Goal: Task Accomplishment & Management: Manage account settings

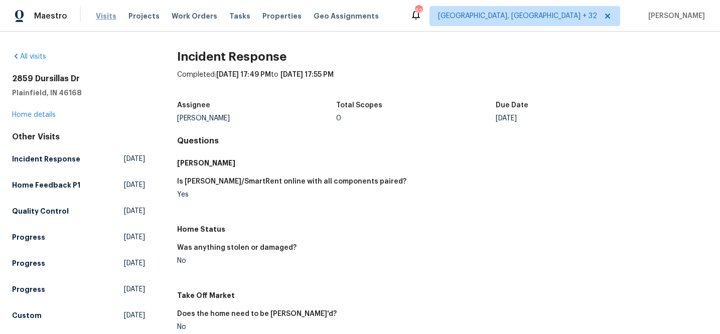
click at [110, 15] on span "Visits" at bounding box center [106, 16] width 21 height 10
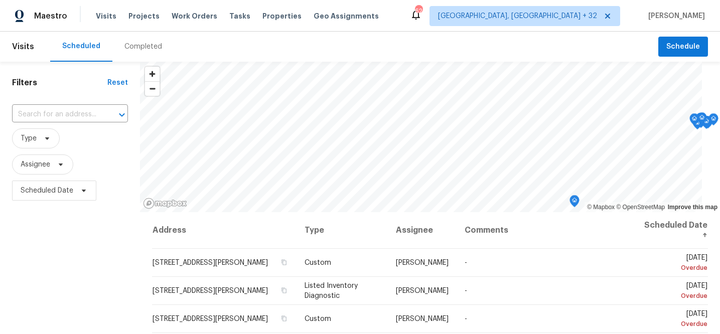
click at [139, 45] on div "Completed" at bounding box center [144, 47] width 38 height 10
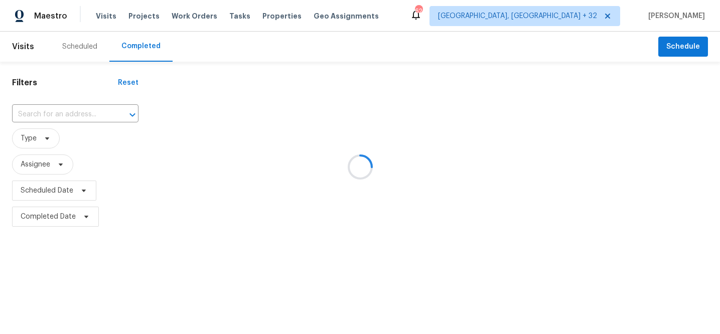
click at [68, 114] on div at bounding box center [360, 167] width 720 height 334
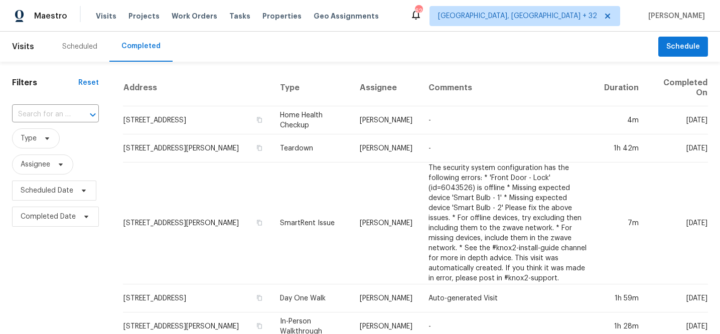
click at [68, 114] on input "text" at bounding box center [41, 115] width 59 height 16
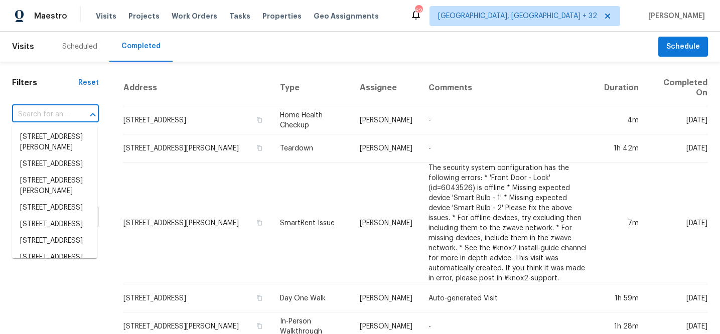
paste input "2712 Raintree"
type input "2712 Raintree"
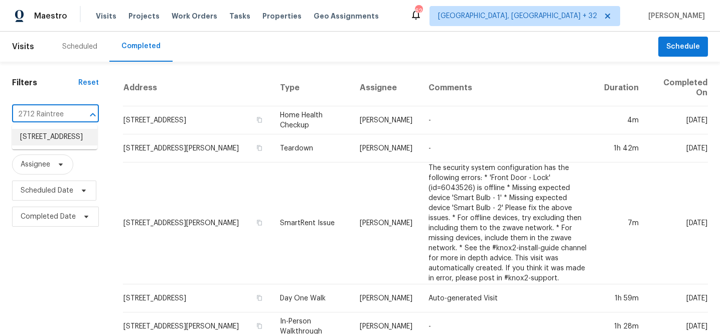
click at [57, 140] on li "[STREET_ADDRESS]" at bounding box center [54, 137] width 85 height 17
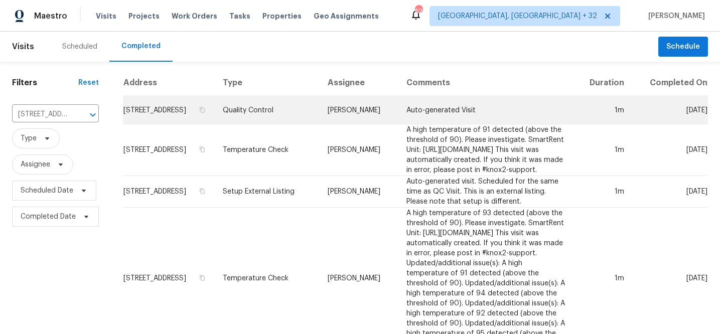
click at [271, 121] on td "Quality Control" at bounding box center [267, 110] width 105 height 28
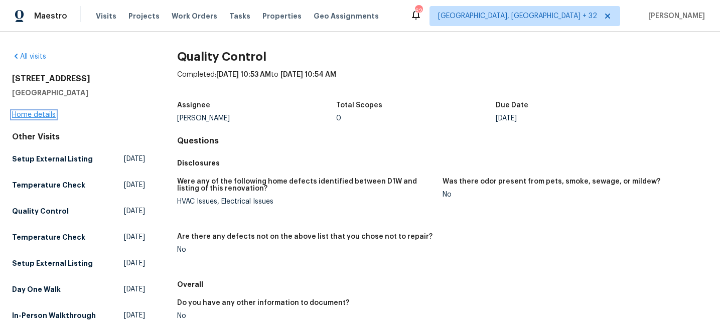
click at [47, 114] on link "Home details" at bounding box center [34, 114] width 44 height 7
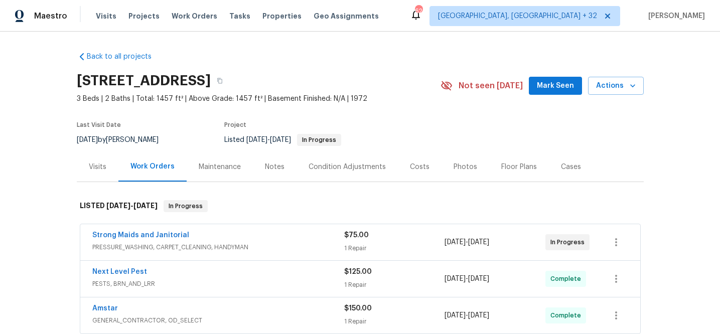
click at [216, 163] on div "Maintenance" at bounding box center [220, 167] width 42 height 10
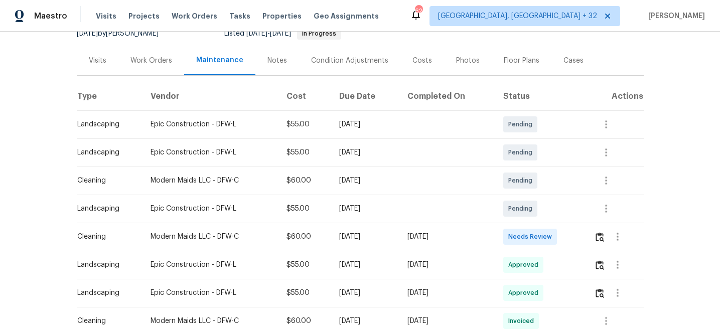
scroll to position [130, 0]
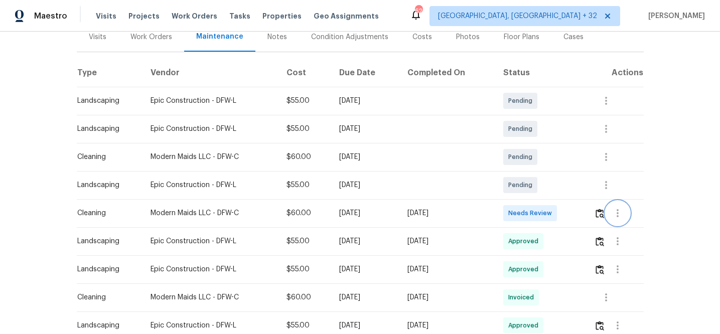
click at [624, 213] on button "button" at bounding box center [618, 213] width 24 height 24
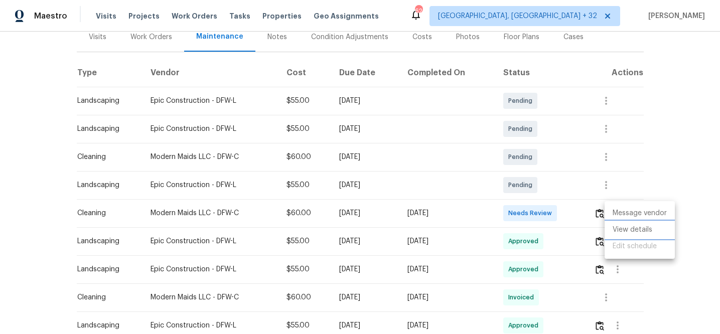
click at [634, 230] on li "View details" at bounding box center [640, 230] width 70 height 17
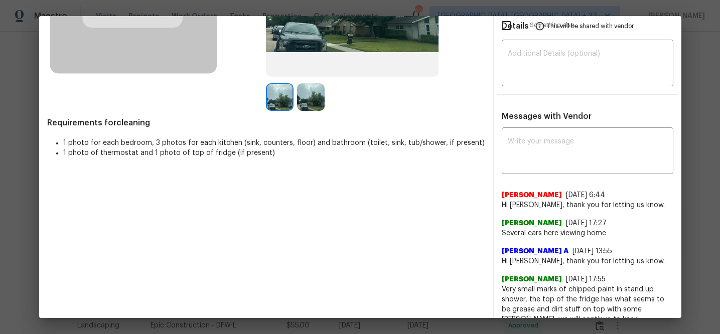
scroll to position [0, 0]
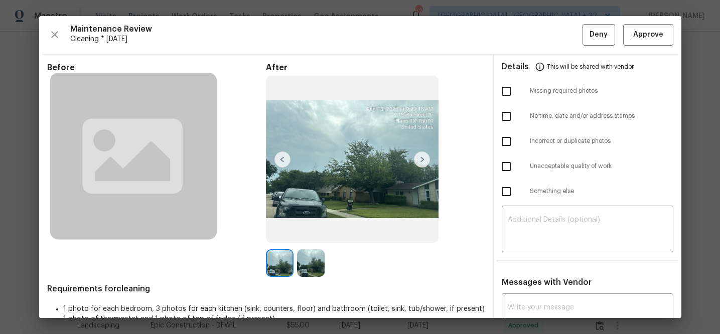
click at [418, 160] on img at bounding box center [422, 160] width 16 height 16
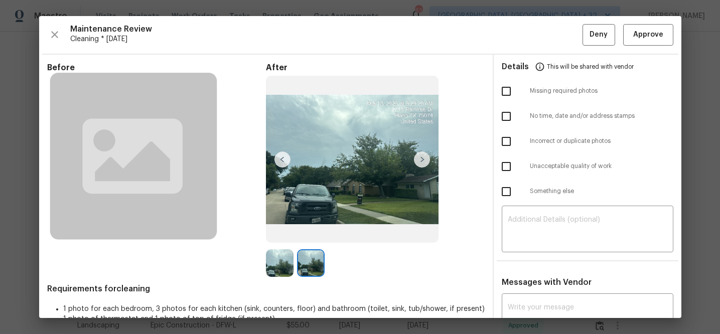
click at [283, 160] on img at bounding box center [283, 160] width 16 height 16
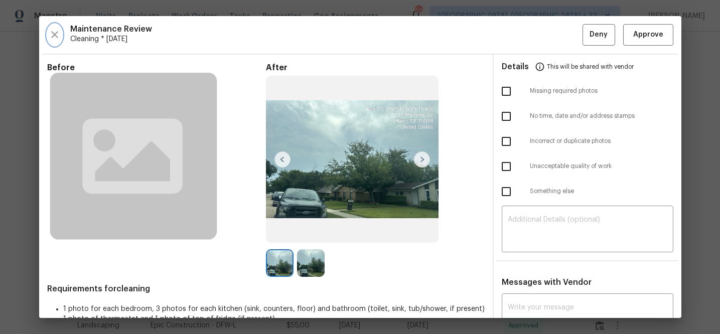
click at [54, 28] on button "button" at bounding box center [54, 35] width 15 height 22
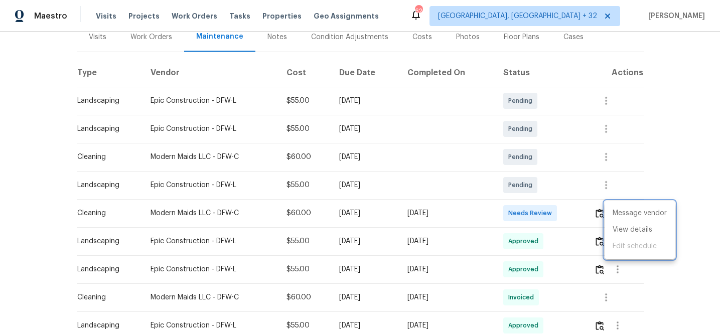
click at [100, 41] on div at bounding box center [360, 167] width 720 height 334
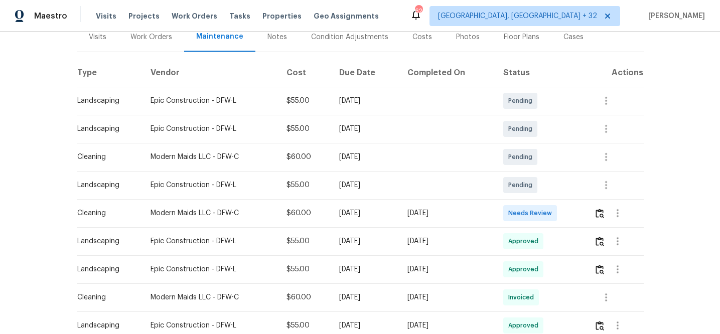
click at [96, 36] on div "Visits" at bounding box center [98, 37] width 18 height 10
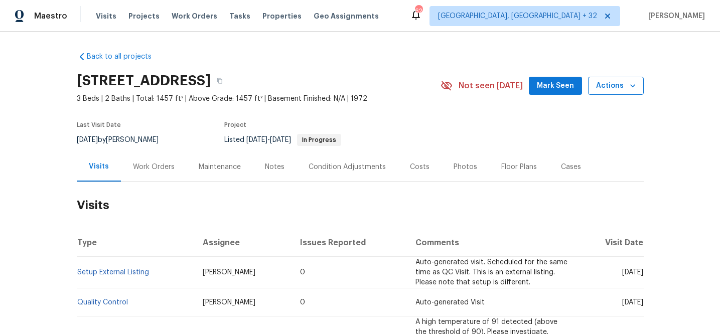
click at [630, 90] on icon "button" at bounding box center [633, 86] width 10 height 10
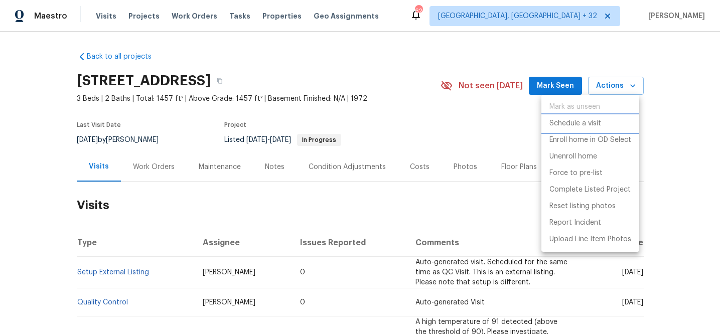
click at [591, 124] on p "Schedule a visit" at bounding box center [576, 123] width 52 height 11
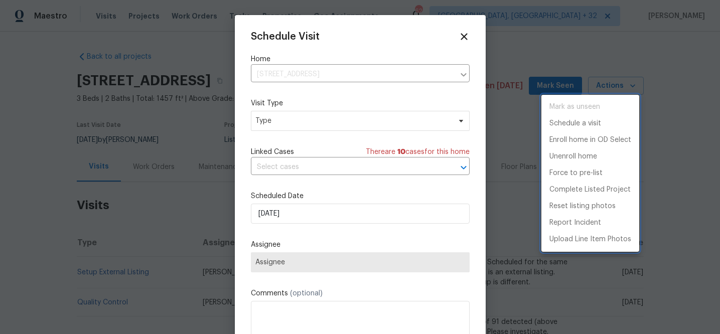
click at [356, 78] on div at bounding box center [360, 167] width 720 height 334
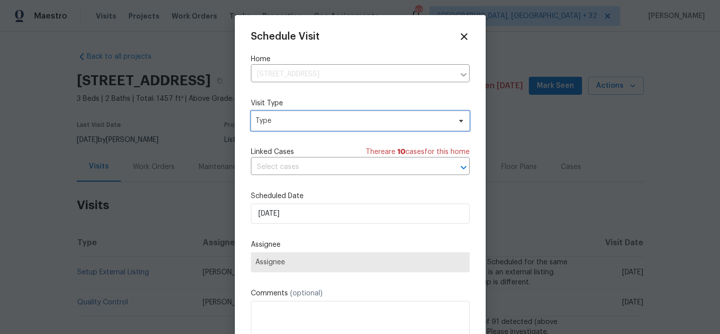
click at [331, 126] on span "Type" at bounding box center [353, 121] width 195 height 10
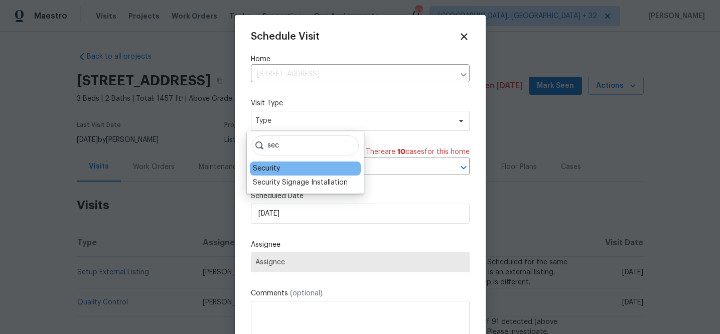
type input "sec"
click at [290, 169] on div "Security" at bounding box center [305, 169] width 111 height 14
click at [255, 167] on div "Security" at bounding box center [266, 169] width 27 height 10
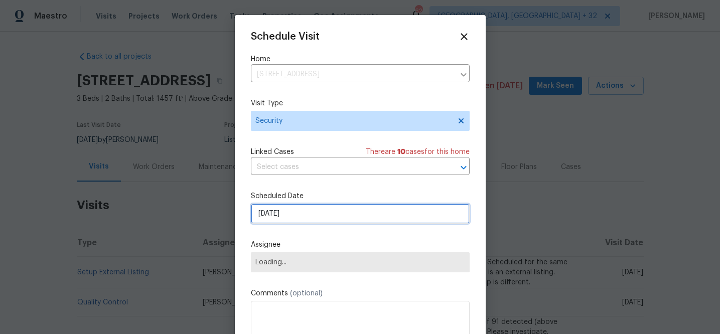
click at [310, 218] on input "[DATE]" at bounding box center [360, 214] width 219 height 20
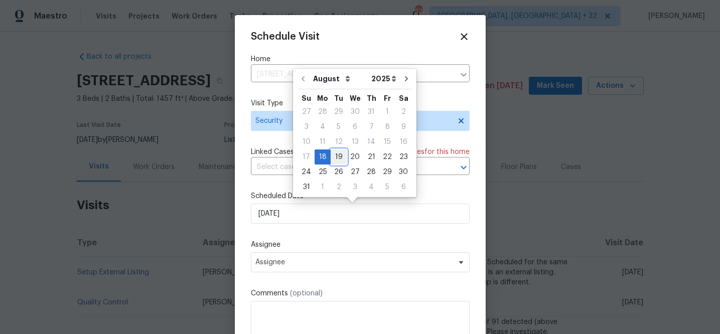
click at [337, 154] on div "19" at bounding box center [339, 157] width 16 height 14
type input "[DATE]"
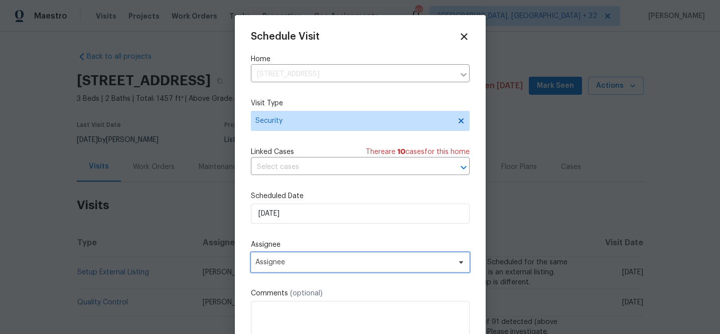
click at [330, 260] on span "Assignee" at bounding box center [354, 263] width 197 height 8
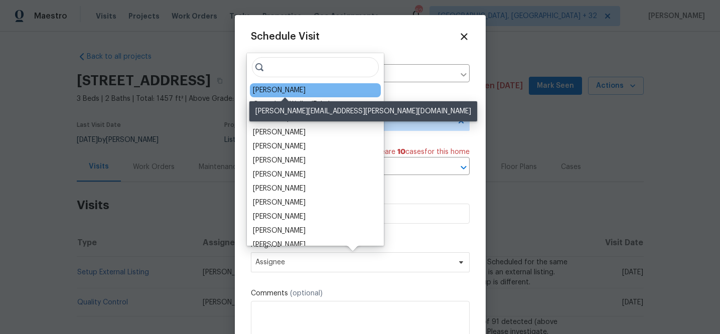
click at [291, 91] on div "[PERSON_NAME]" at bounding box center [279, 90] width 53 height 10
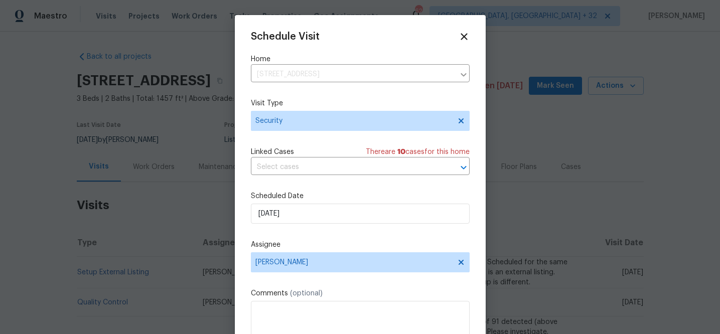
click at [359, 238] on div "Schedule Visit Home [STREET_ADDRESS] ​ Visit Type Security Linked Cases There a…" at bounding box center [360, 199] width 219 height 337
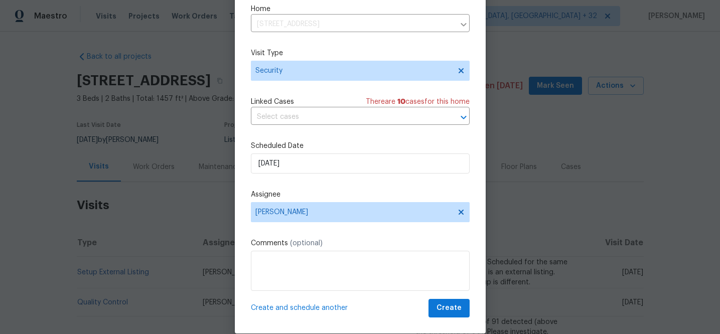
scroll to position [47, 0]
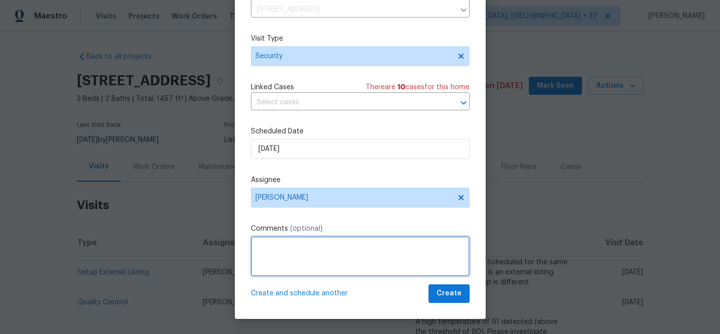
click at [338, 249] on textarea at bounding box center [360, 256] width 219 height 40
click at [349, 248] on textarea at bounding box center [360, 256] width 219 height 40
type textarea "SmartRent is showing the front door lock is malfunctioning, not able to lock"
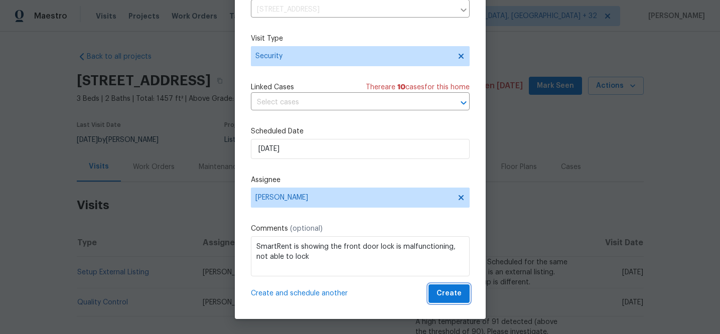
click at [440, 292] on span "Create" at bounding box center [449, 294] width 25 height 13
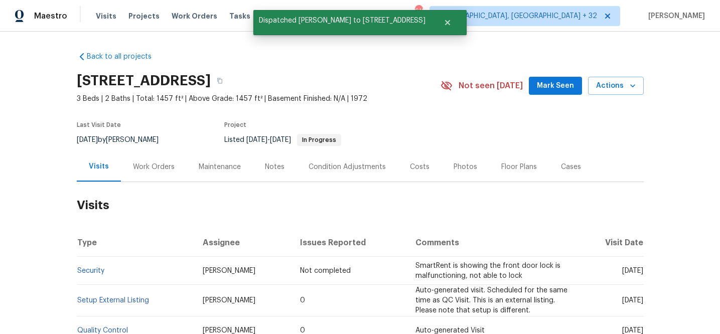
scroll to position [0, 0]
